Goal: Information Seeking & Learning: Understand process/instructions

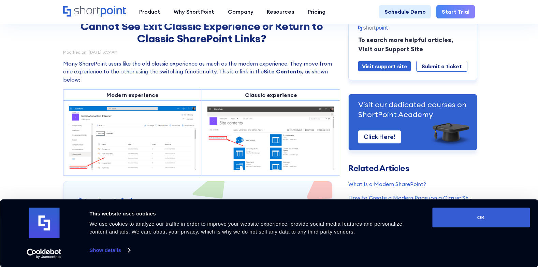
scroll to position [102, 0]
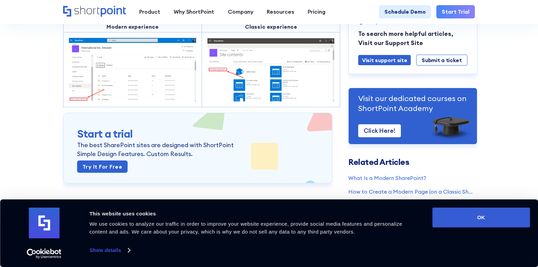
click at [121, 87] on img at bounding box center [132, 69] width 127 height 63
click at [170, 90] on img at bounding box center [132, 69] width 127 height 63
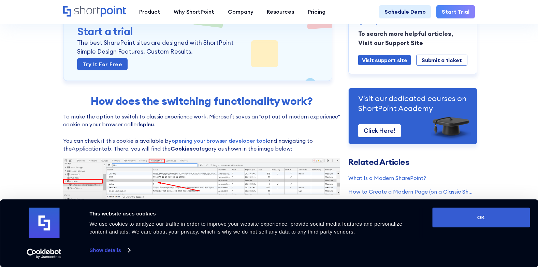
scroll to position [239, 0]
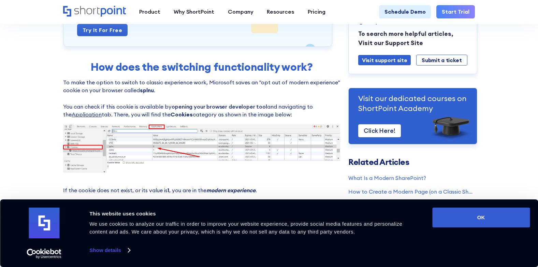
click at [196, 109] on link "opening your browser developer tool" at bounding box center [219, 106] width 95 height 7
